Goal: Task Accomplishment & Management: Use online tool/utility

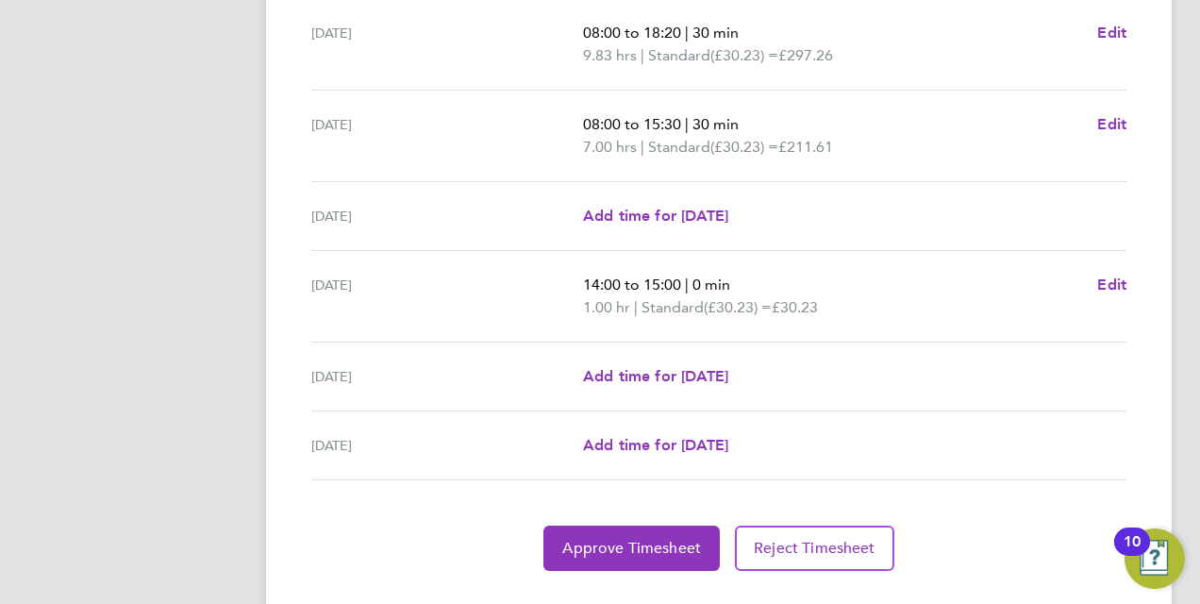
scroll to position [711, 0]
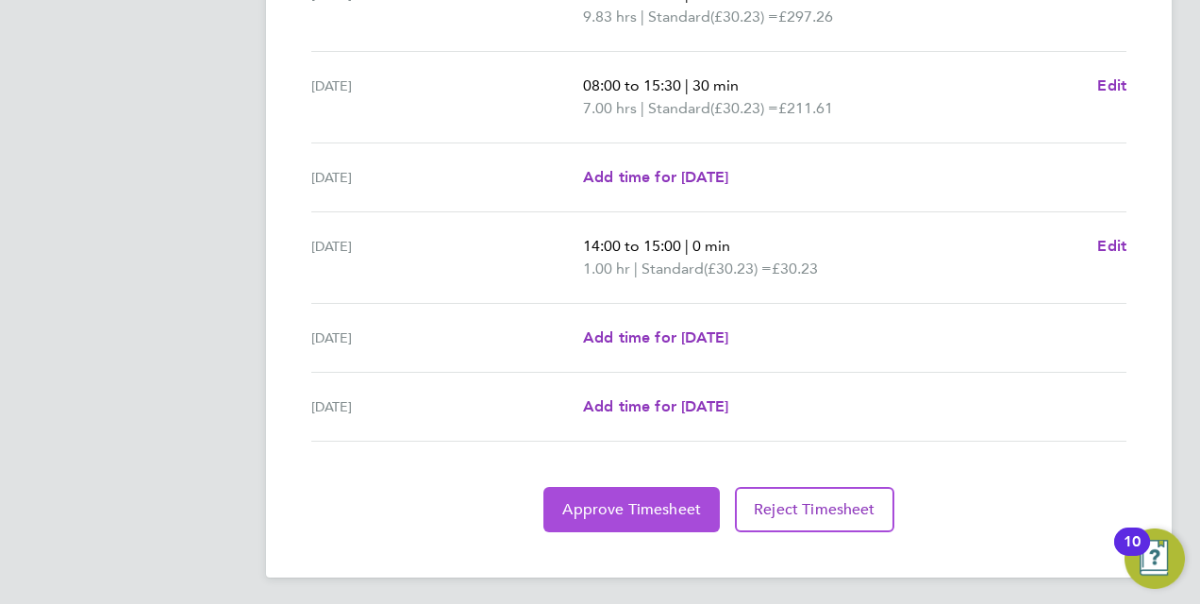
click at [676, 508] on span "Approve Timesheet" at bounding box center [631, 509] width 139 height 19
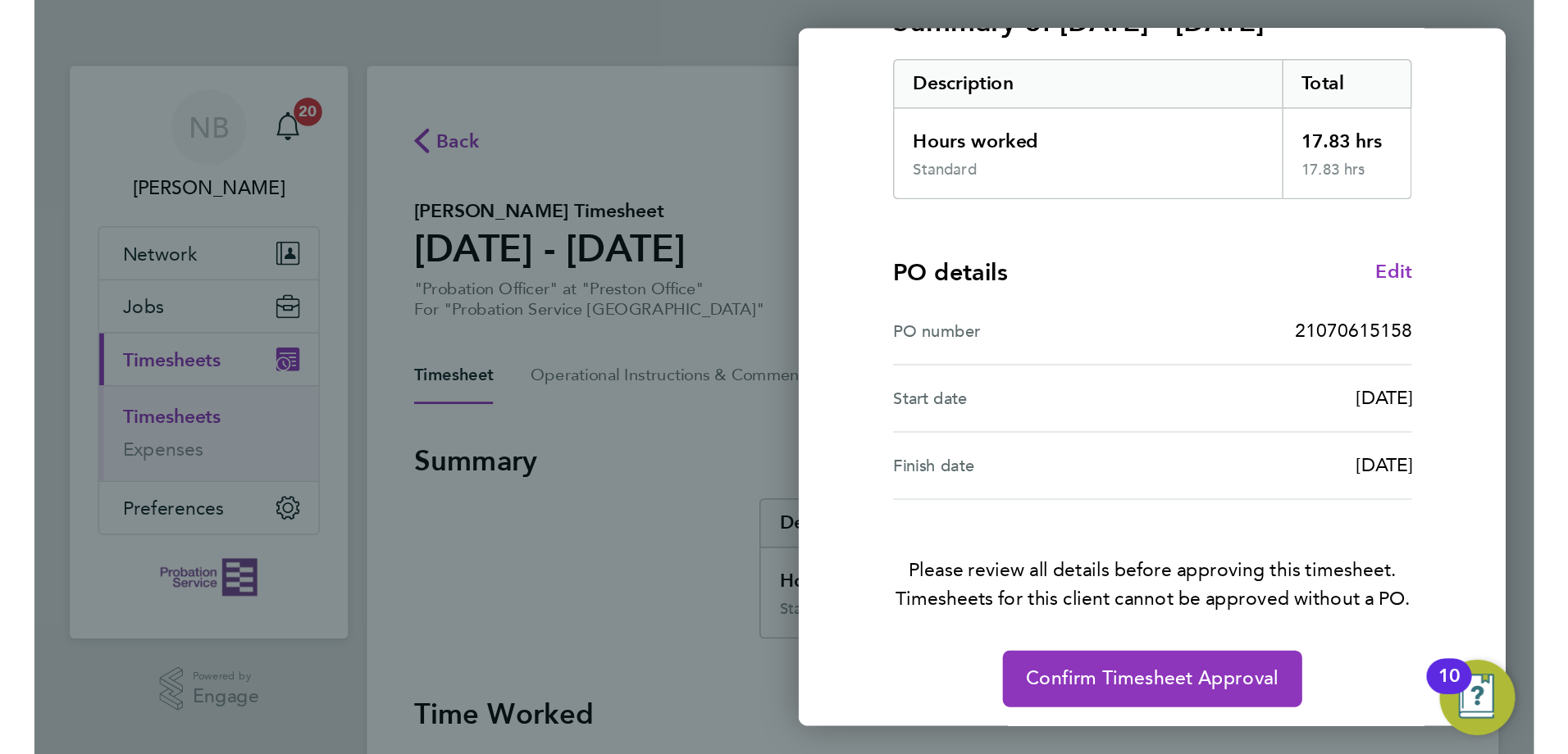
scroll to position [259, 0]
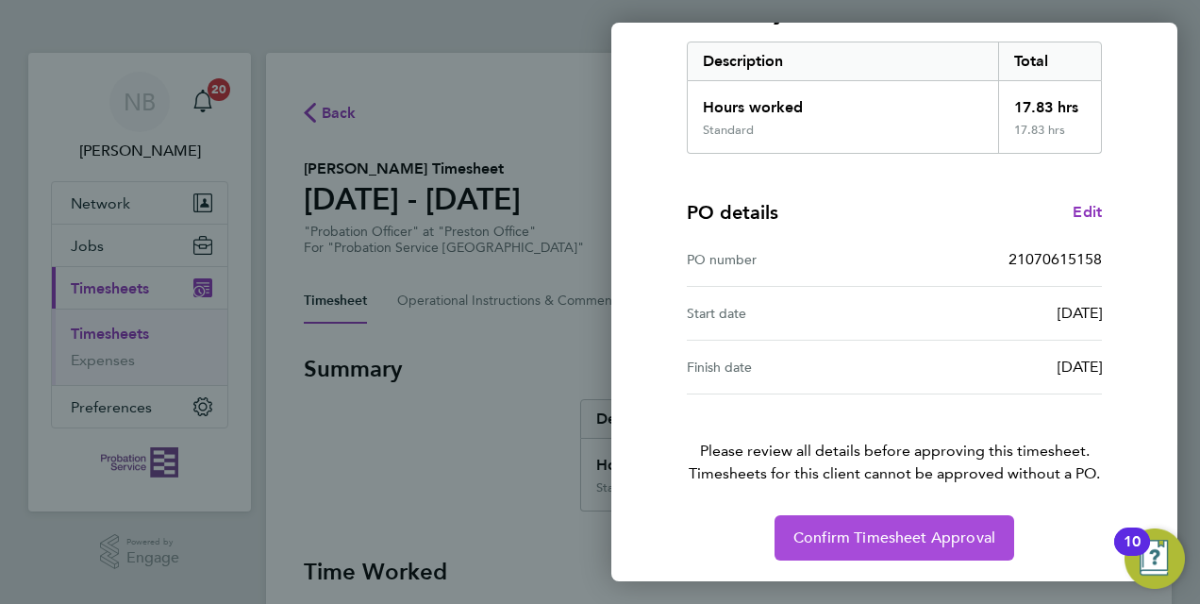
click at [859, 538] on span "Confirm Timesheet Approval" at bounding box center [895, 538] width 202 height 19
